Goal: Information Seeking & Learning: Learn about a topic

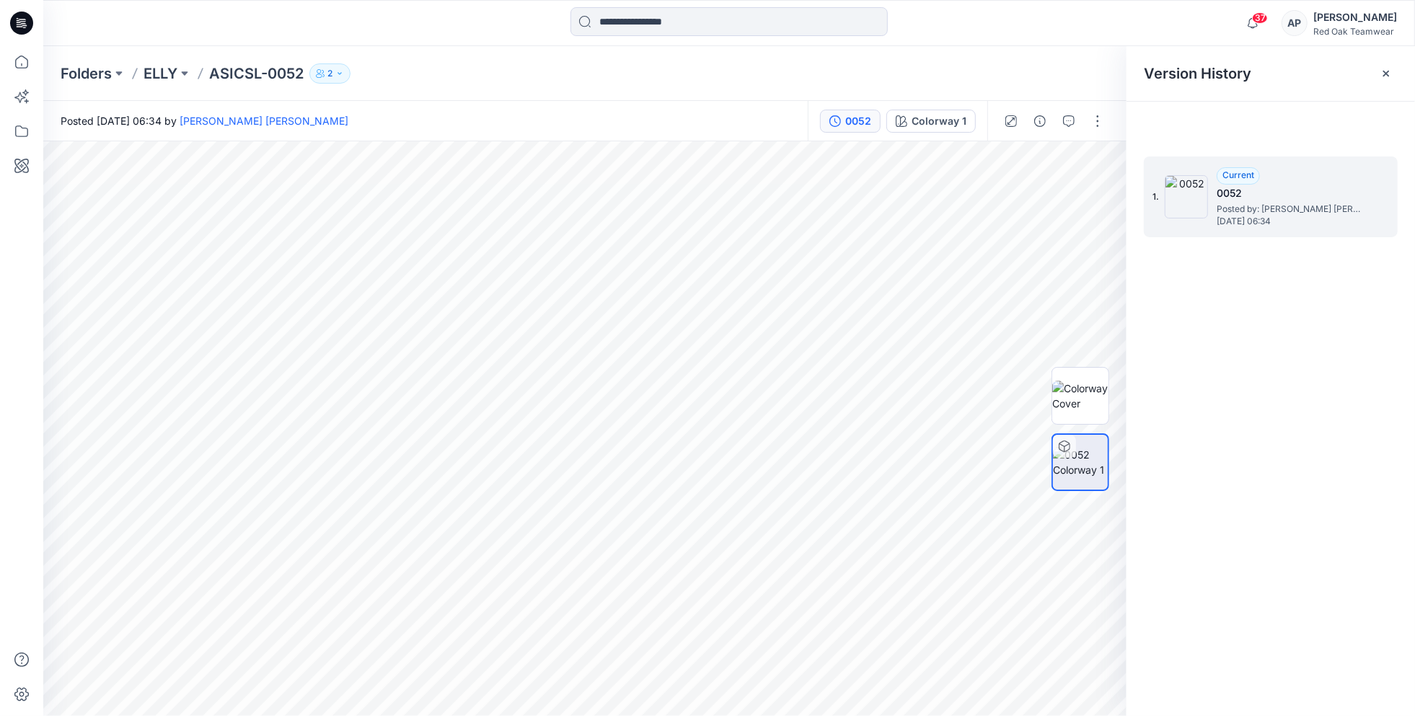
click at [1220, 194] on h5 "0052" at bounding box center [1289, 193] width 144 height 17
click at [1256, 216] on span "[DATE] 06:34" at bounding box center [1289, 221] width 144 height 10
click at [21, 130] on icon at bounding box center [22, 131] width 32 height 32
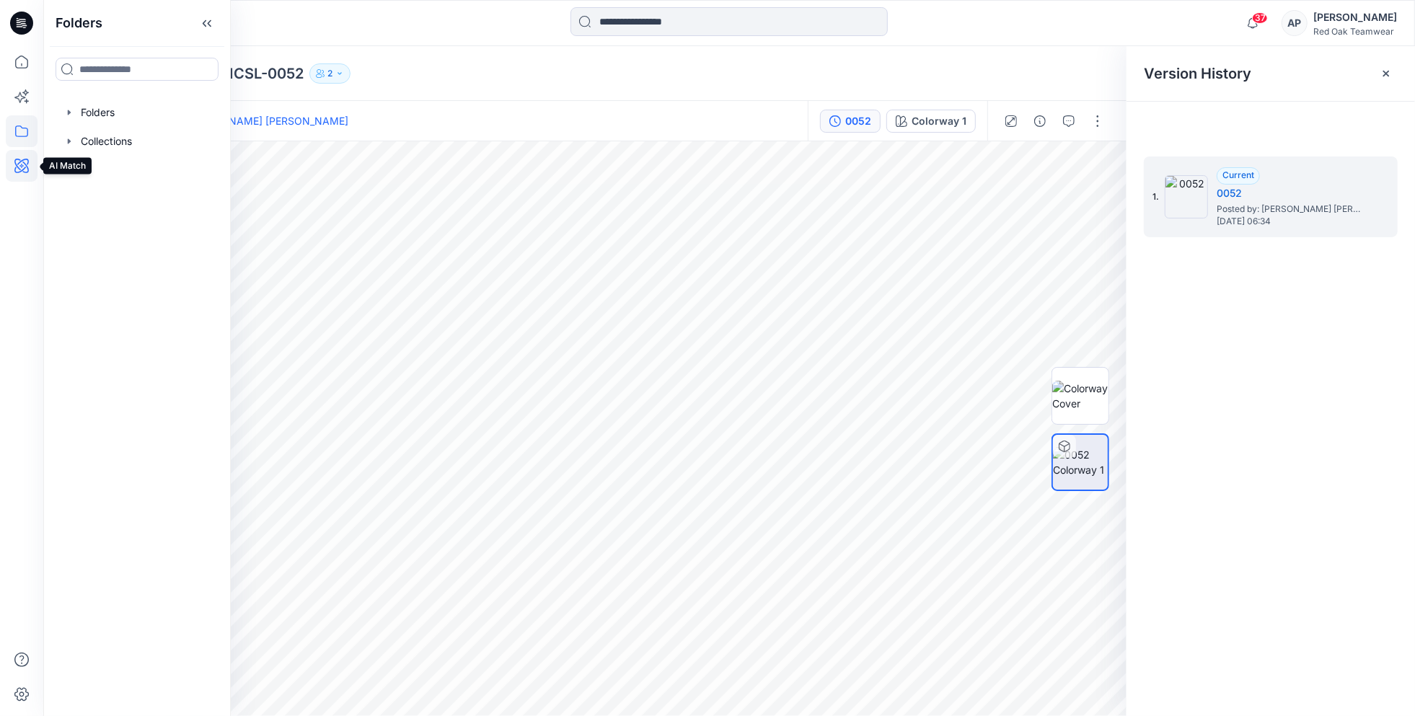
click at [23, 165] on icon at bounding box center [22, 166] width 32 height 32
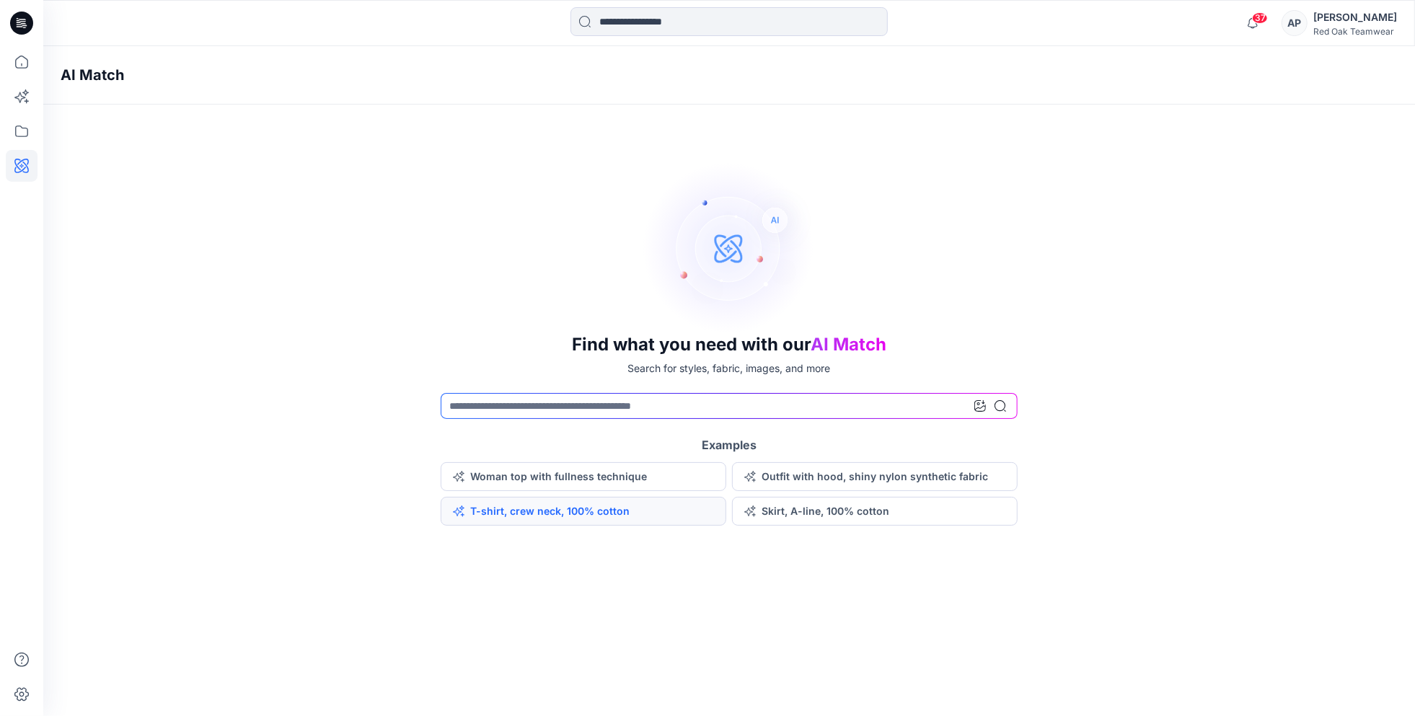
click at [510, 513] on button "T-shirt, crew neck, 100% cotton" at bounding box center [584, 511] width 286 height 29
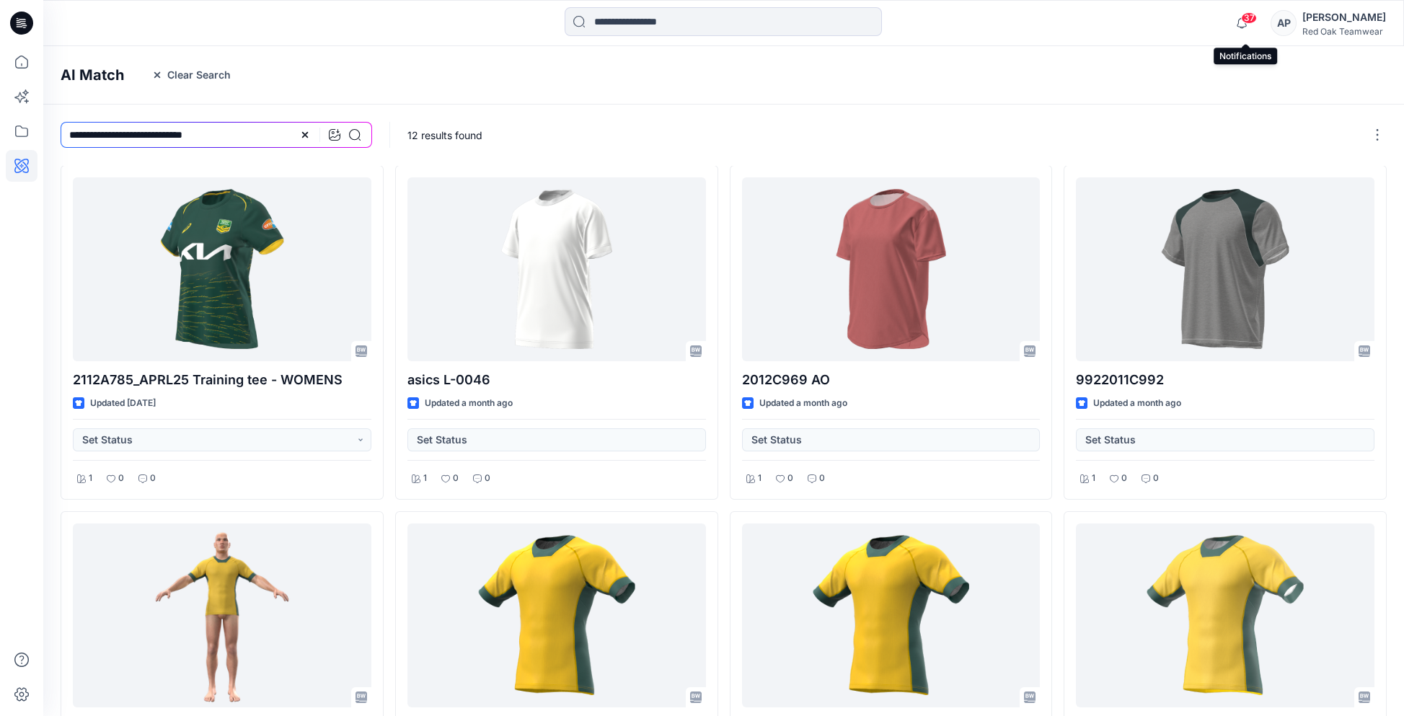
click at [1253, 19] on span "37" at bounding box center [1249, 18] width 16 height 12
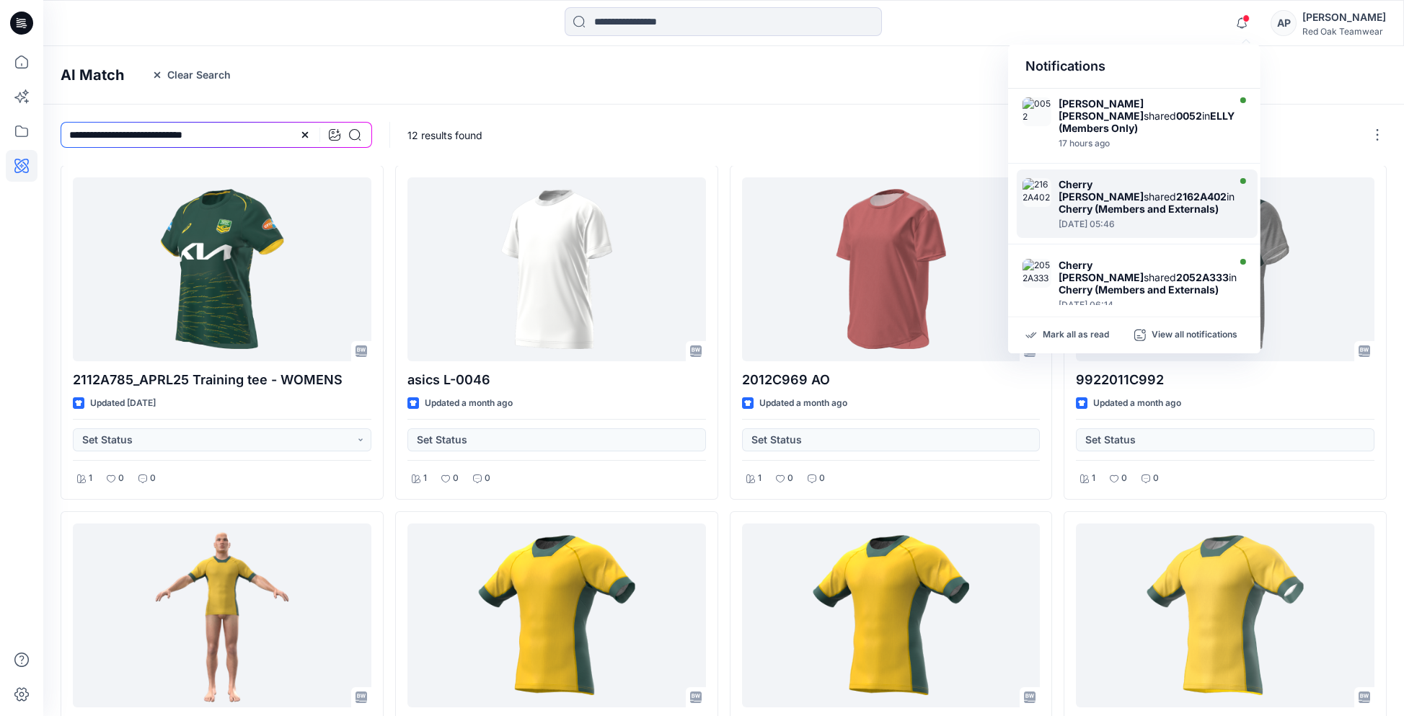
click at [1176, 190] on strong "2162A402" at bounding box center [1201, 196] width 50 height 12
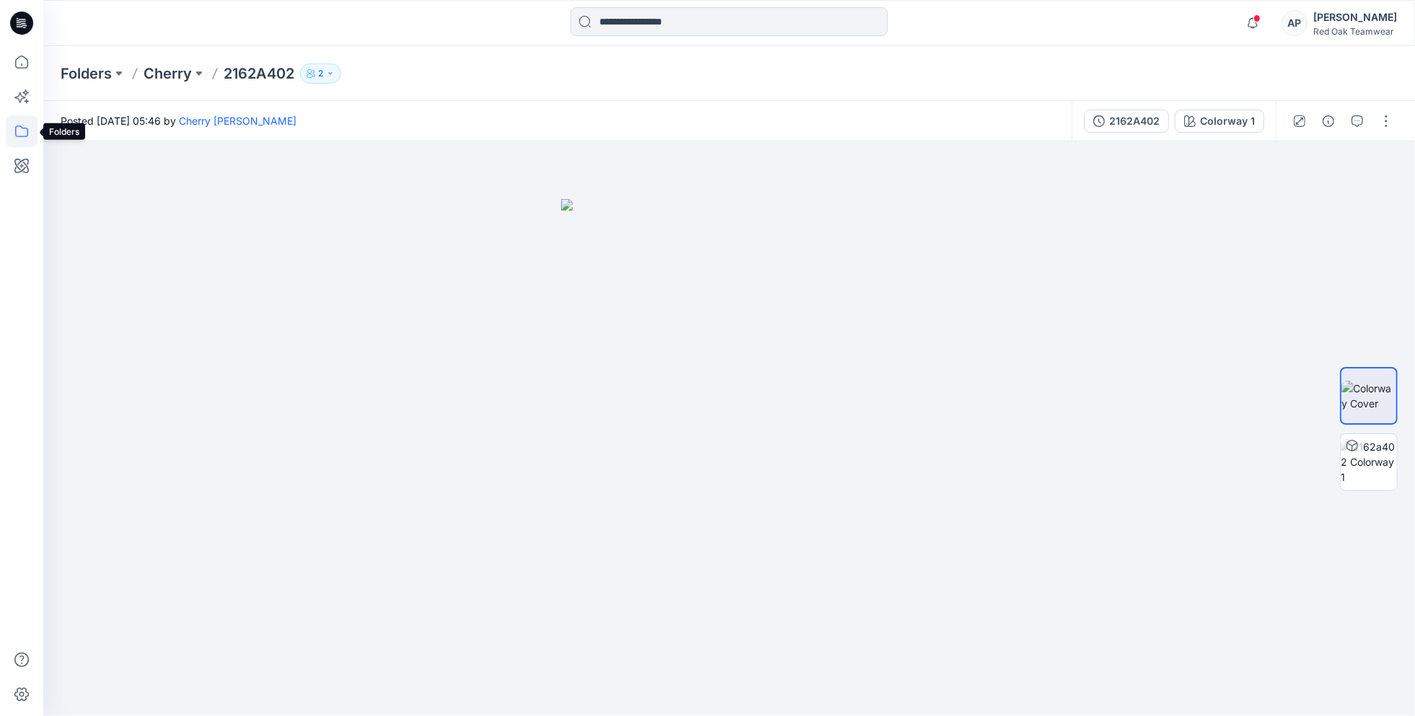
click at [22, 128] on icon at bounding box center [21, 131] width 13 height 12
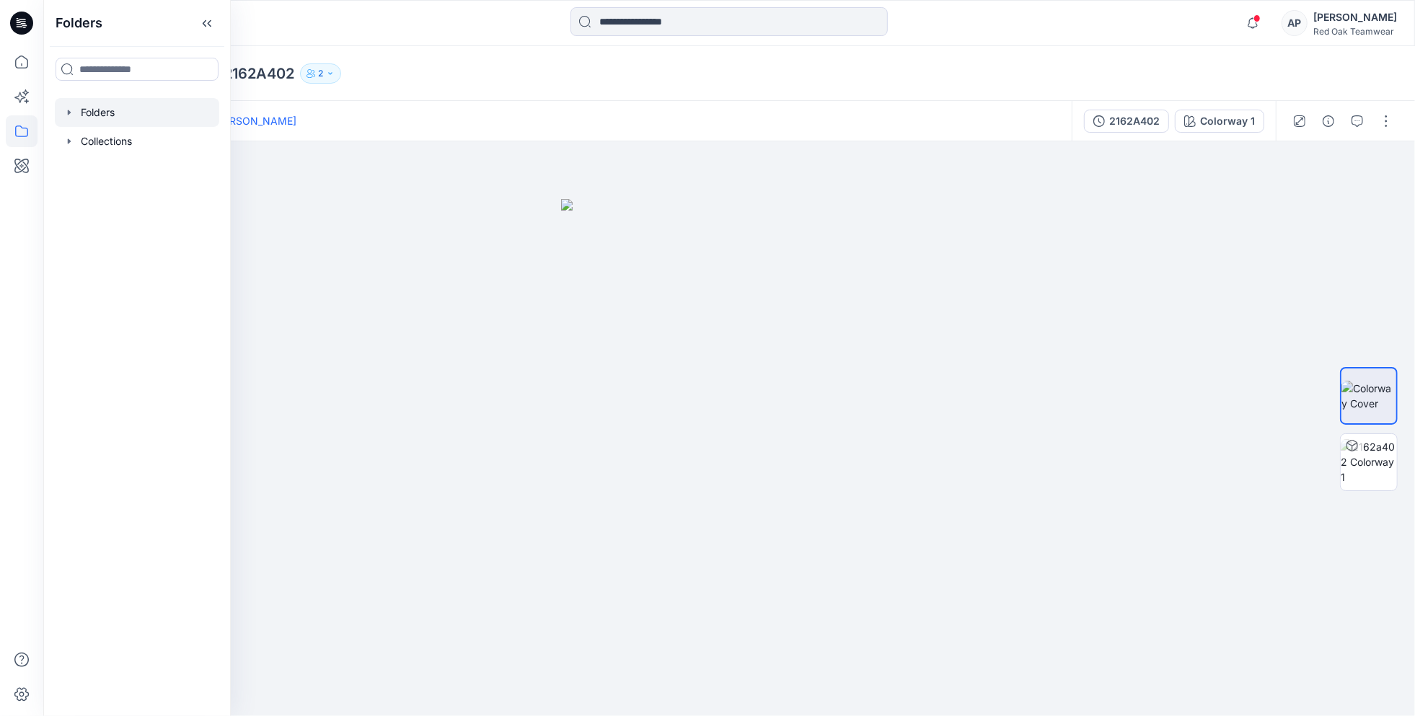
click at [103, 113] on div at bounding box center [137, 112] width 164 height 29
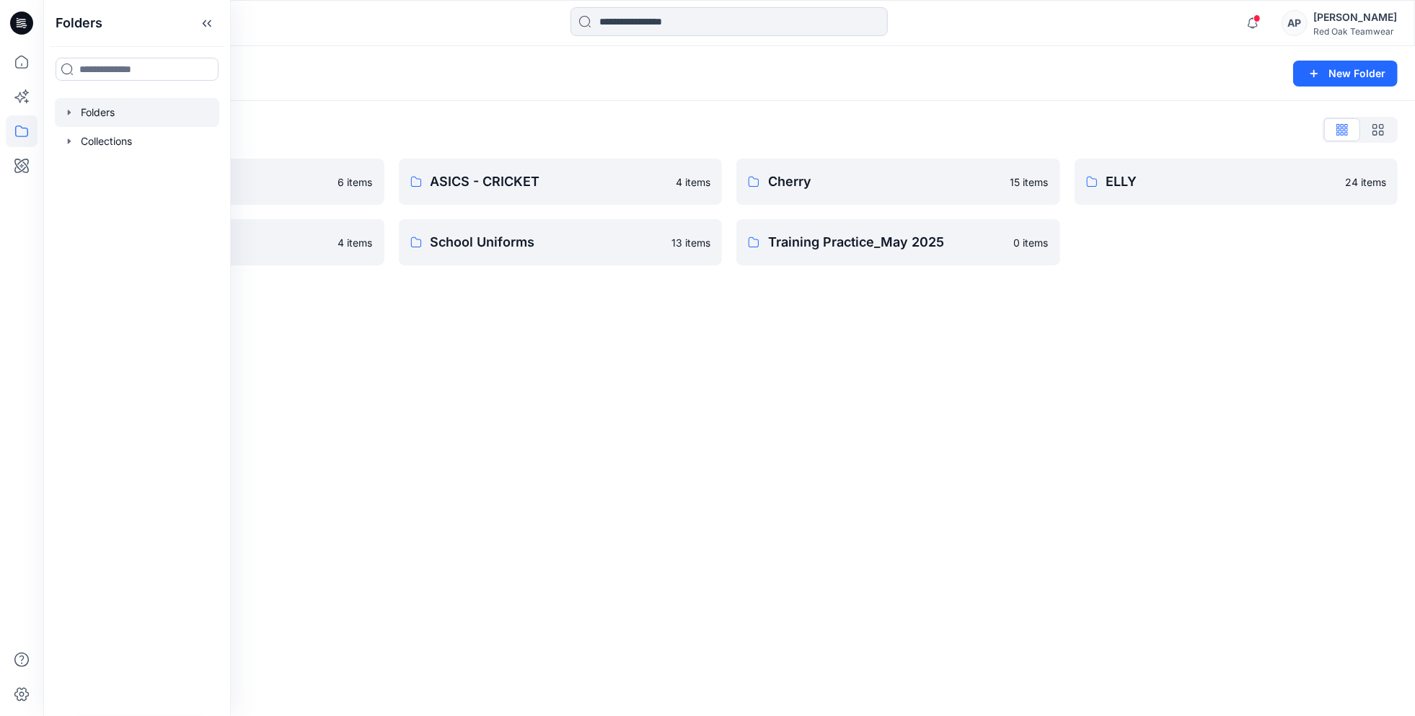
click at [529, 389] on div "Folders New Folder Folders List APRL 6 items Fishing Shirts 4 items ASICS - CRI…" at bounding box center [729, 381] width 1372 height 670
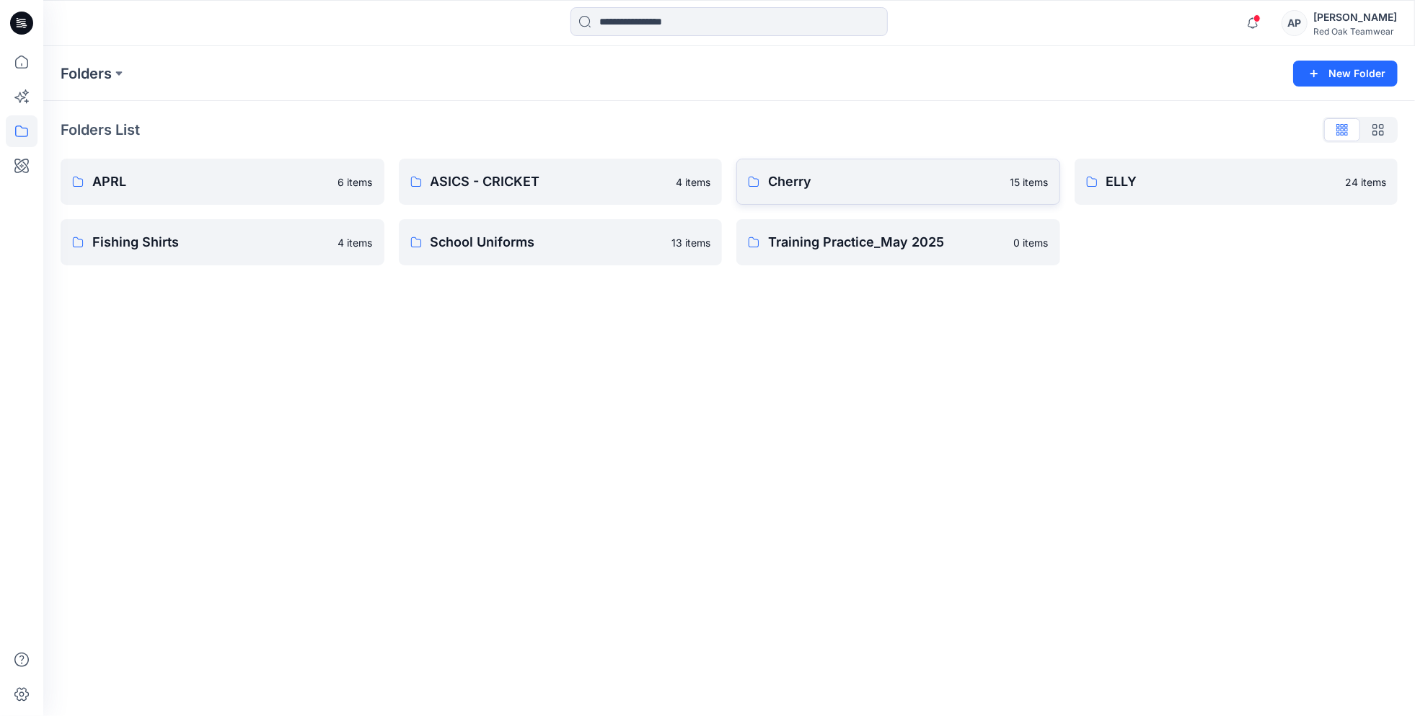
click at [891, 183] on p "Cherry" at bounding box center [885, 182] width 234 height 20
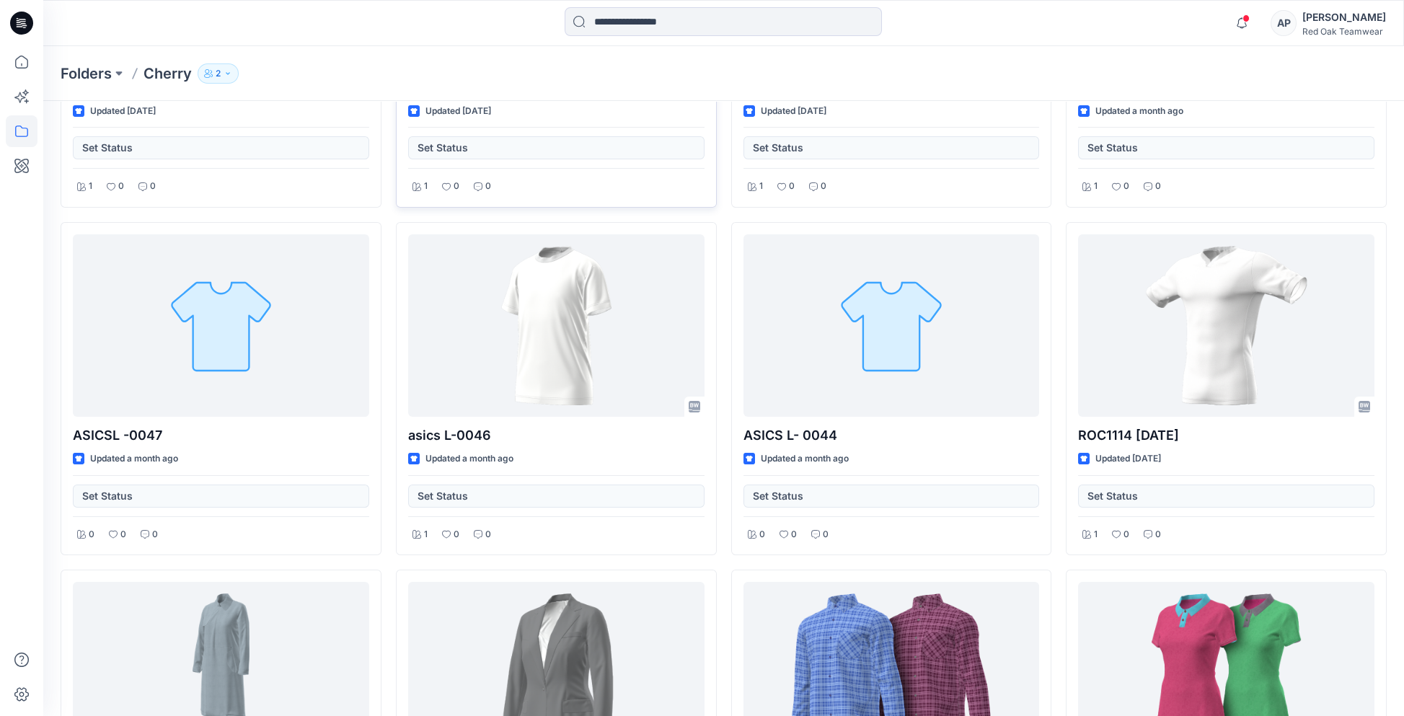
scroll to position [288, 0]
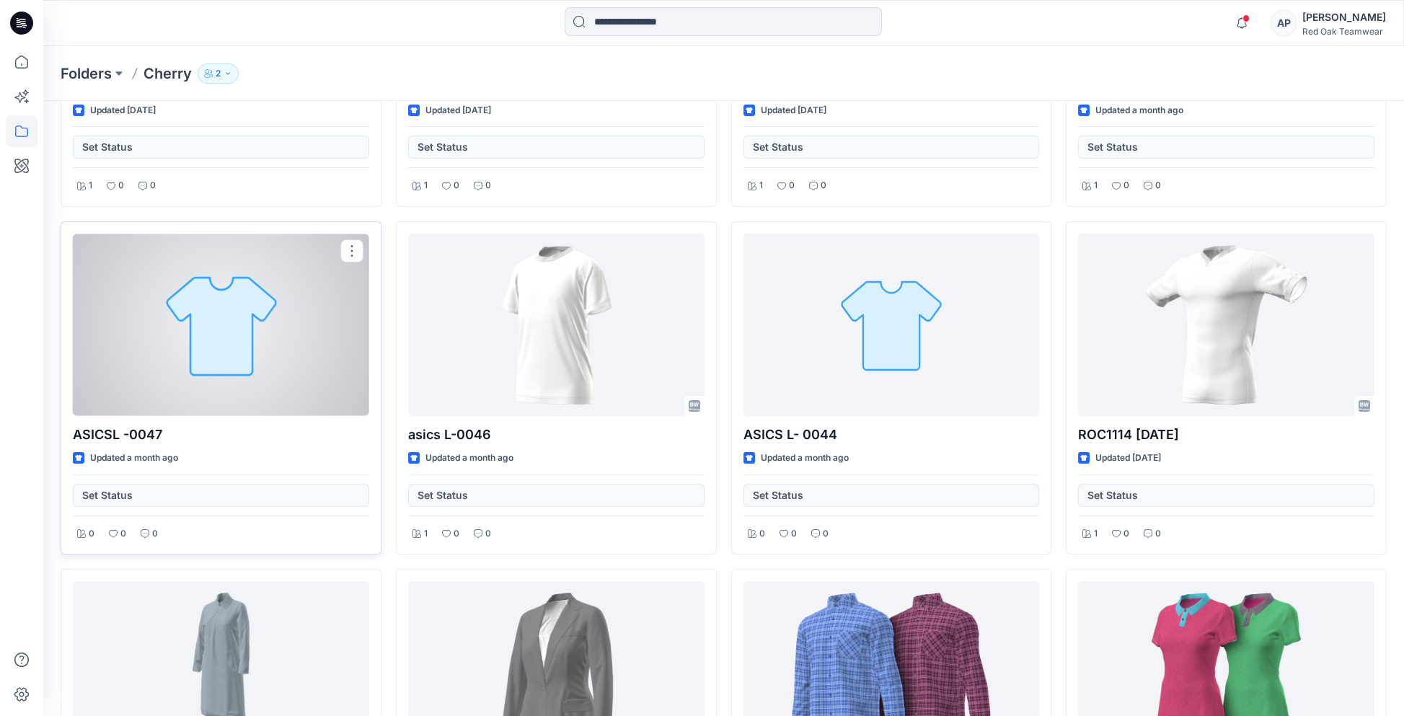
click at [262, 302] on div at bounding box center [221, 325] width 296 height 182
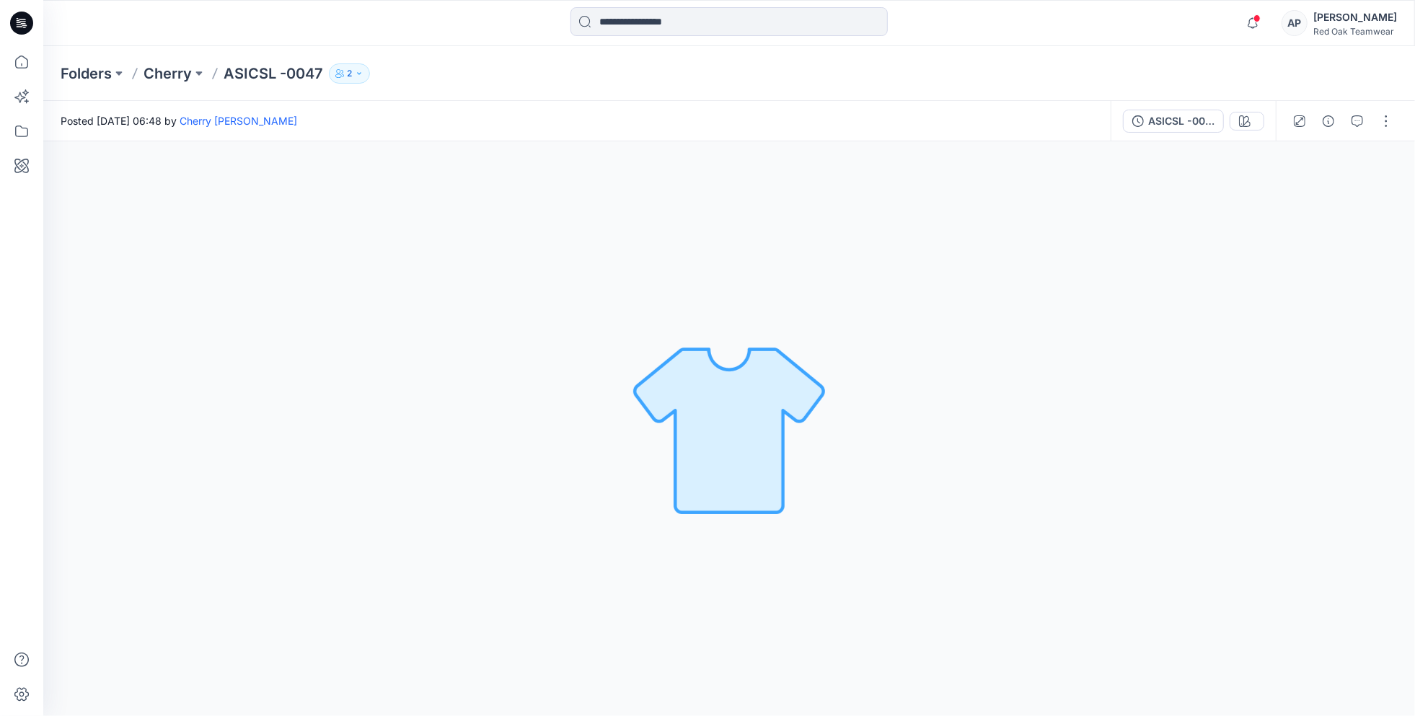
click at [732, 371] on img at bounding box center [729, 429] width 202 height 202
click at [171, 74] on p "Cherry" at bounding box center [168, 73] width 48 height 20
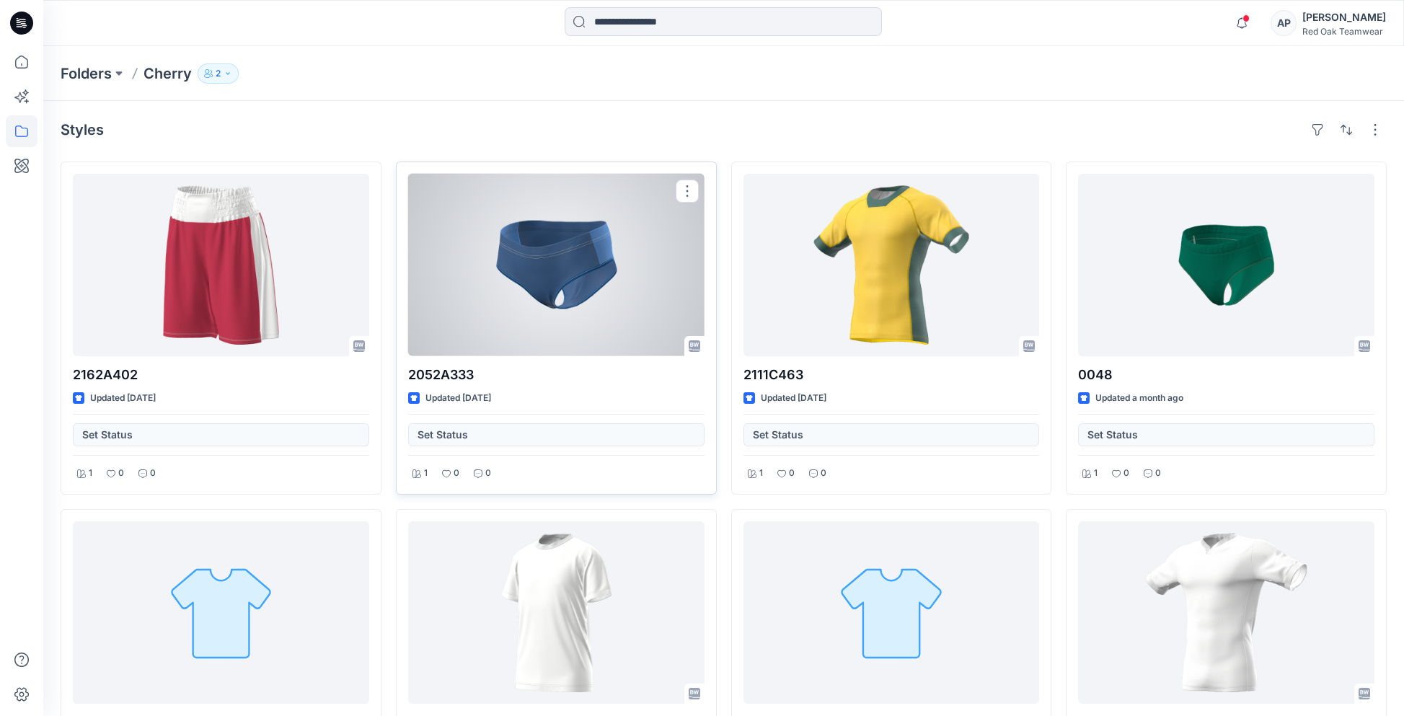
click at [557, 281] on div at bounding box center [556, 265] width 296 height 182
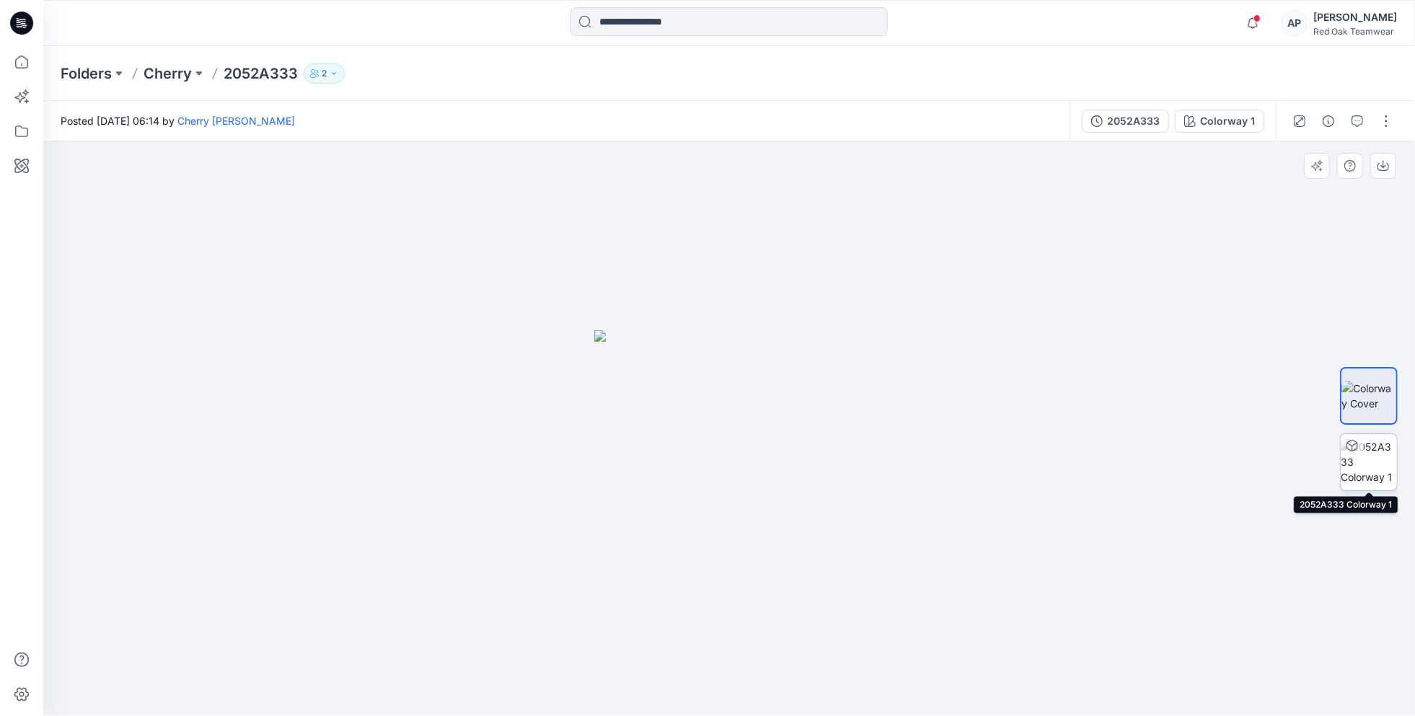
click at [1377, 461] on img at bounding box center [1369, 461] width 56 height 45
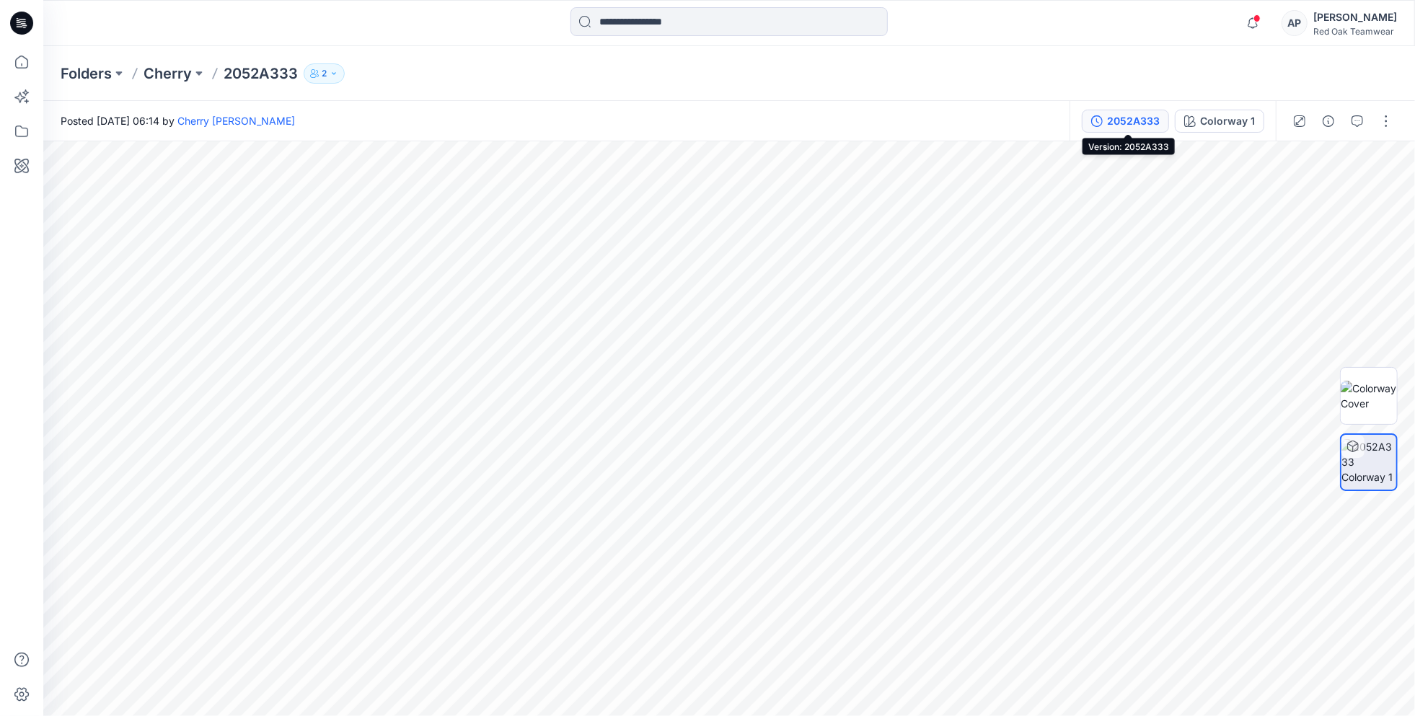
click at [1135, 127] on div "2052A333" at bounding box center [1133, 121] width 53 height 16
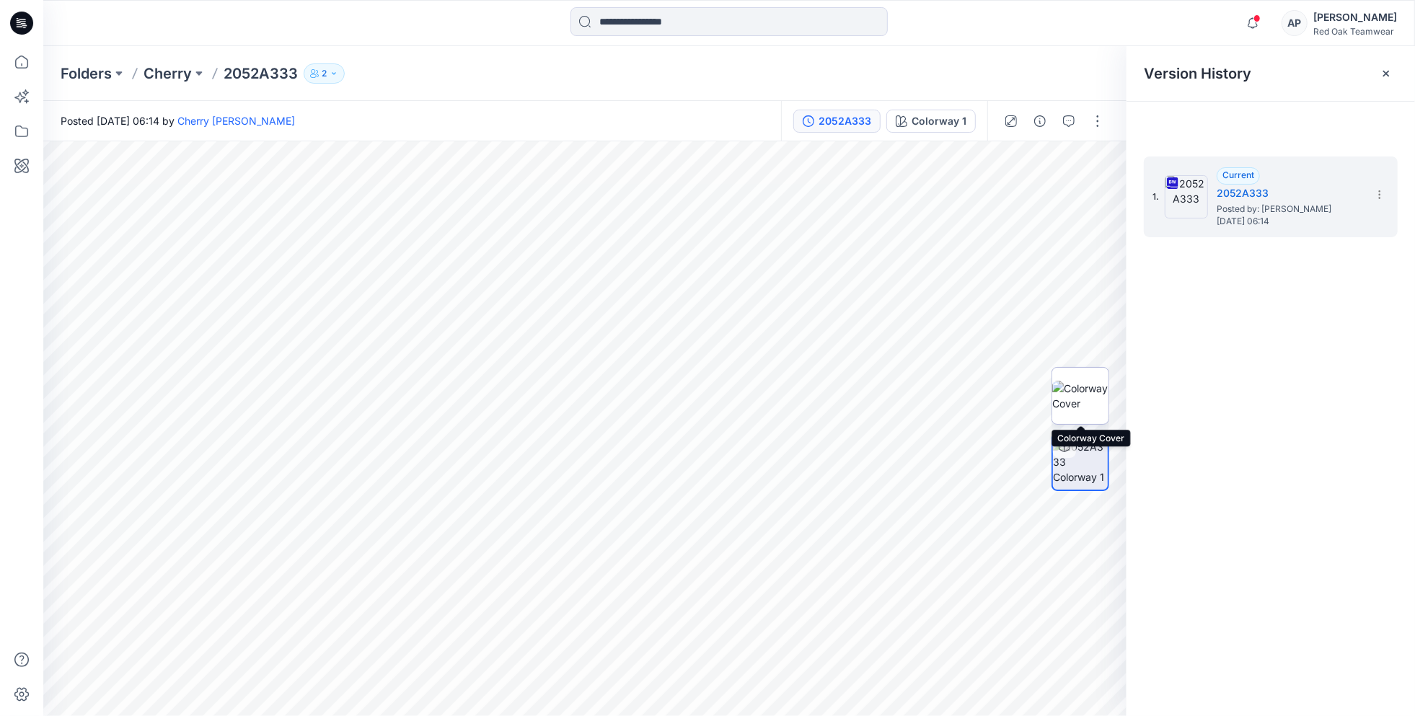
click at [1071, 391] on img at bounding box center [1080, 396] width 56 height 30
drag, startPoint x: 653, startPoint y: 392, endPoint x: 679, endPoint y: 388, distance: 25.5
click at [679, 388] on img at bounding box center [585, 523] width 270 height 387
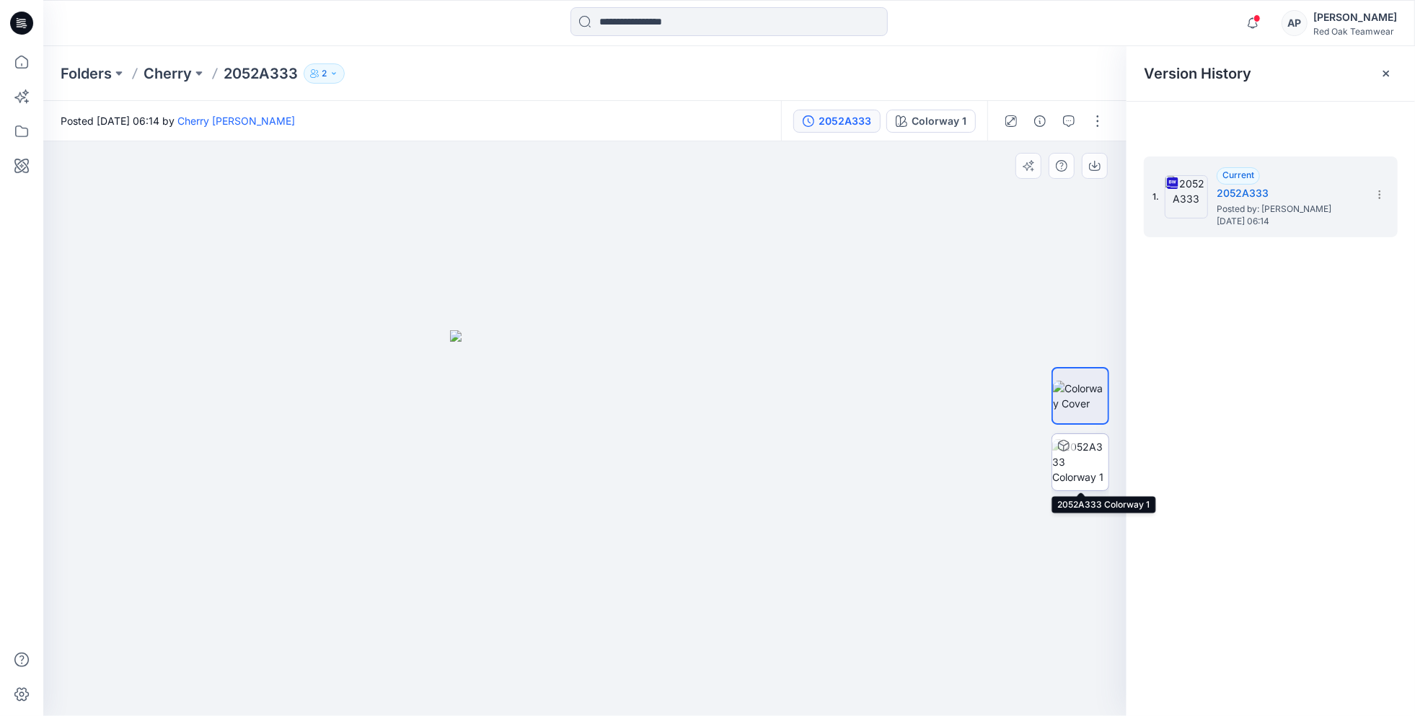
click at [1075, 451] on img at bounding box center [1080, 461] width 56 height 45
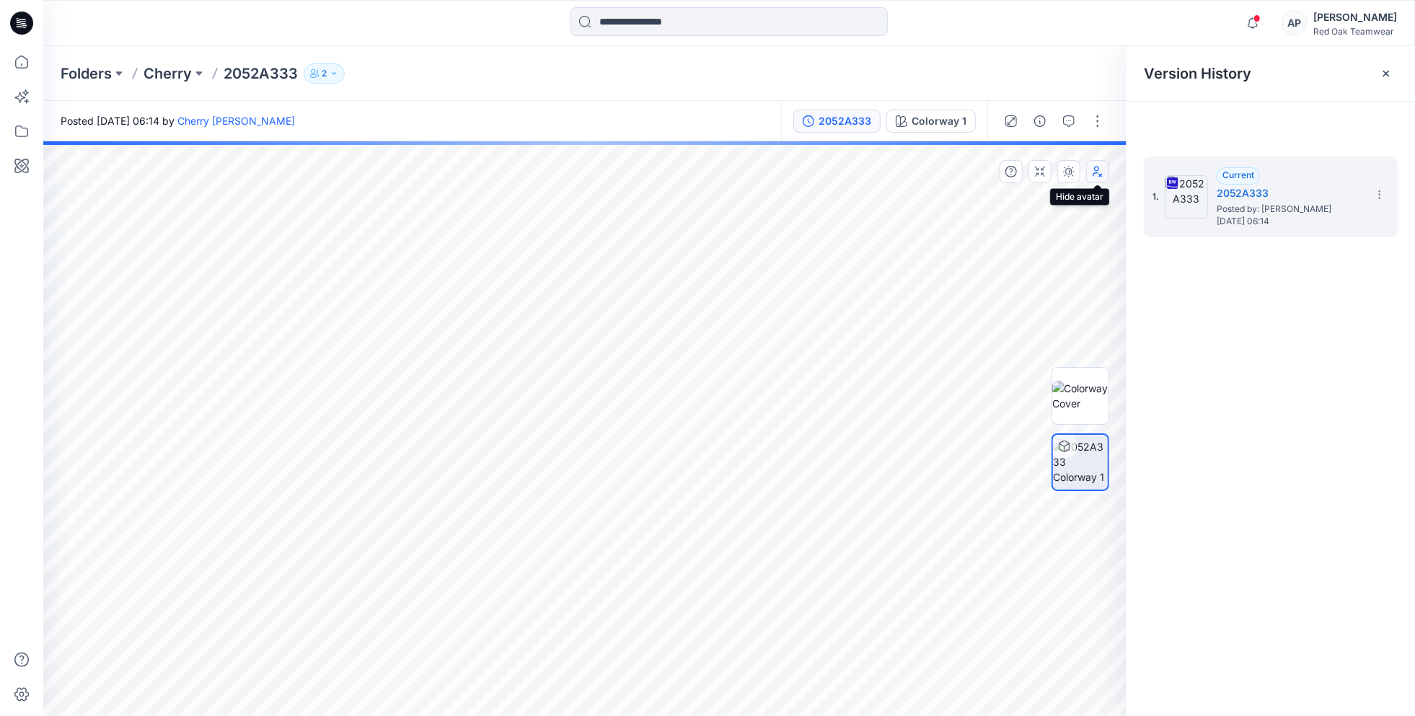
click at [1098, 174] on icon "button" at bounding box center [1098, 172] width 12 height 12
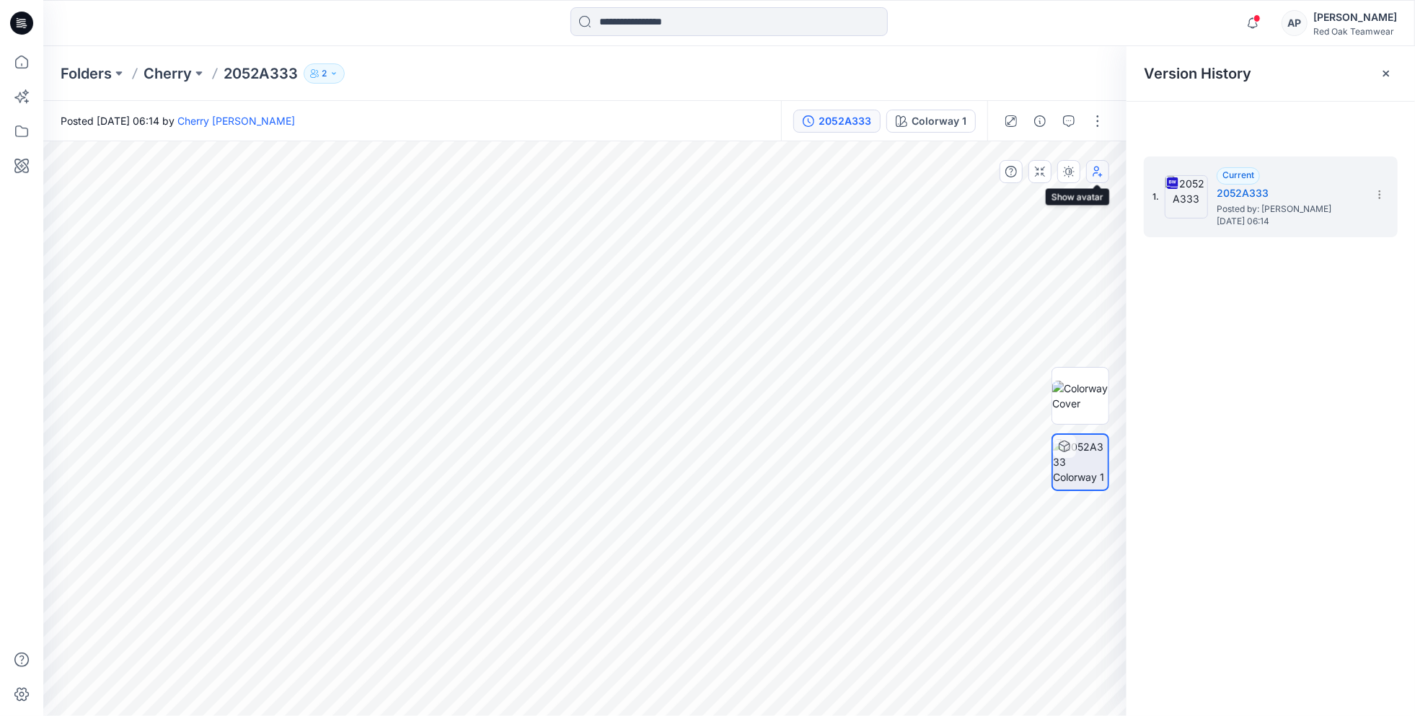
click at [1101, 175] on icon "button" at bounding box center [1098, 172] width 12 height 12
